Goal: Navigation & Orientation: Find specific page/section

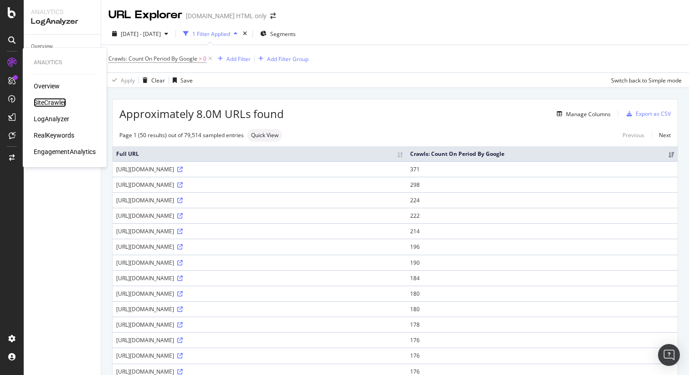
click at [43, 101] on div "SiteCrawler" at bounding box center [50, 102] width 32 height 9
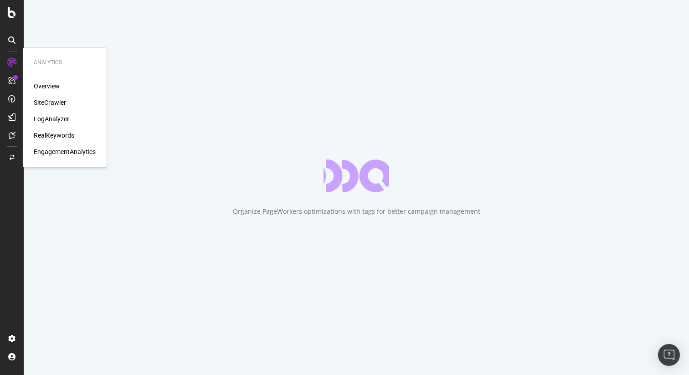
click at [45, 117] on div "LogAnalyzer" at bounding box center [52, 118] width 36 height 9
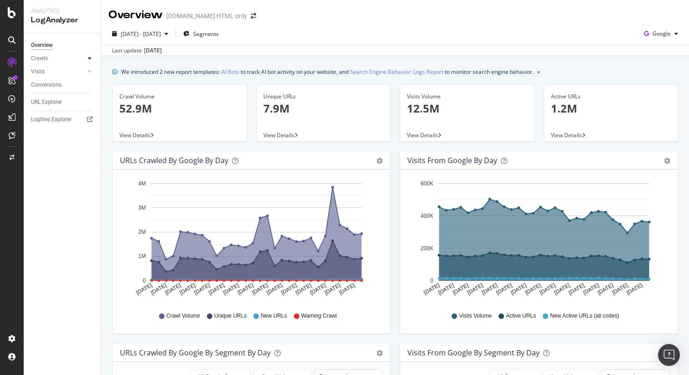
click at [90, 60] on icon at bounding box center [90, 58] width 4 height 5
click at [88, 134] on div at bounding box center [89, 133] width 9 height 9
